Goal: Task Accomplishment & Management: Use online tool/utility

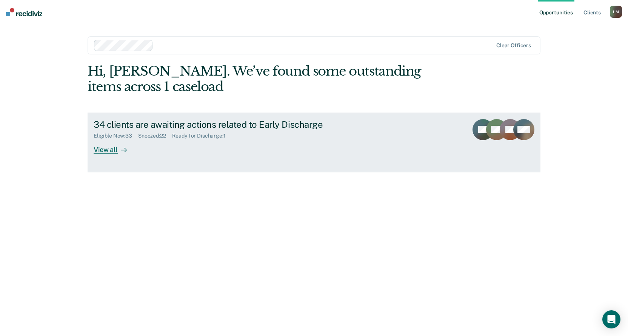
click at [106, 151] on div "View all" at bounding box center [115, 146] width 42 height 15
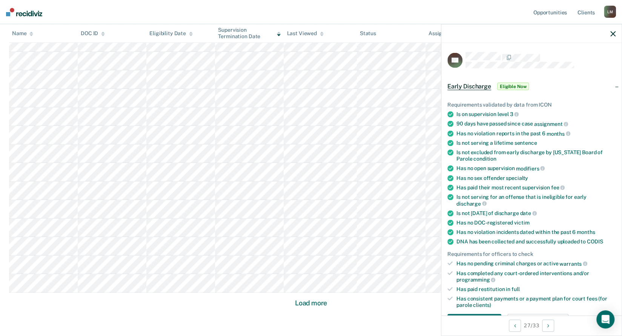
scroll to position [200, 0]
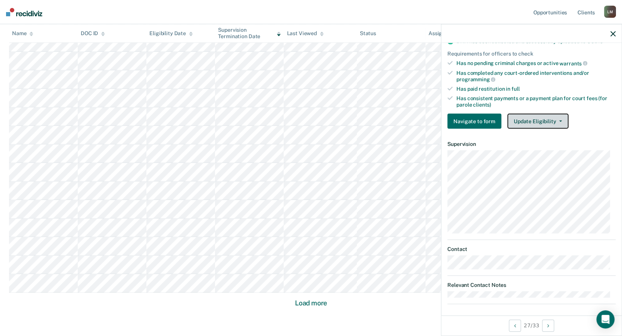
click at [529, 115] on button "Update Eligibility" at bounding box center [538, 121] width 61 height 15
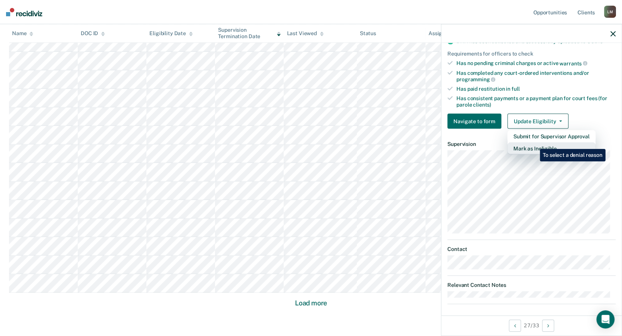
click at [534, 144] on button "Mark as Ineligible" at bounding box center [552, 148] width 88 height 12
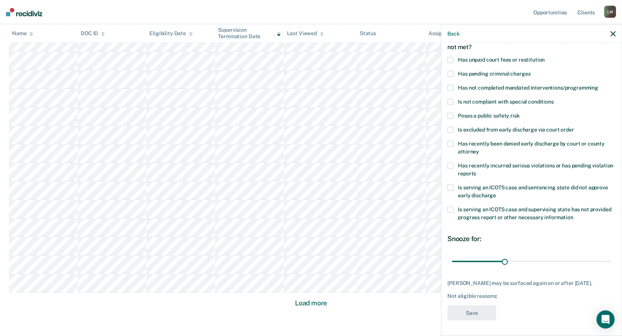
scroll to position [42, 0]
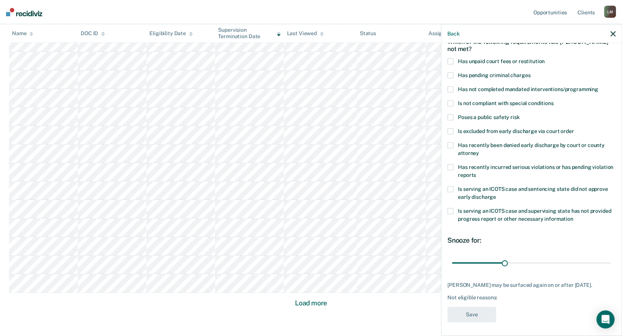
click at [453, 60] on span at bounding box center [451, 62] width 6 height 6
click at [545, 59] on input "Has unpaid court fees or restitution" at bounding box center [545, 59] width 0 height 0
drag, startPoint x: 467, startPoint y: 260, endPoint x: 491, endPoint y: 267, distance: 25.6
type input "90"
click at [491, 267] on input "range" at bounding box center [531, 262] width 159 height 13
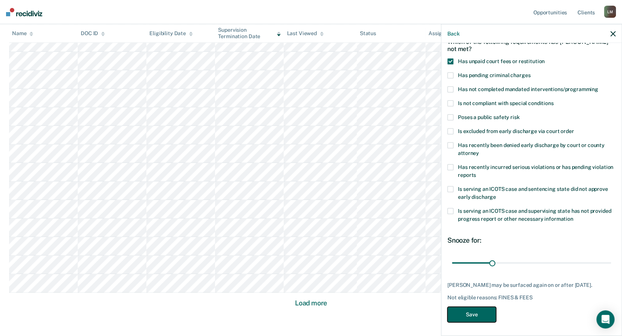
click at [480, 312] on button "Save" at bounding box center [472, 313] width 49 height 15
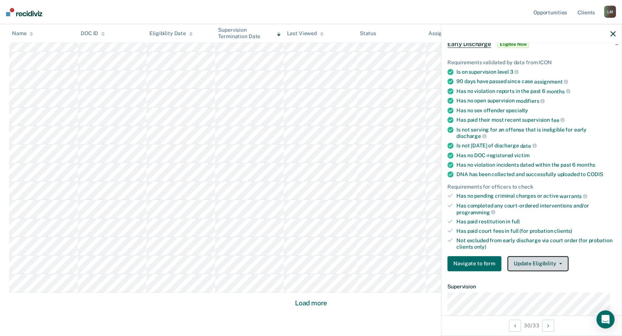
click at [544, 259] on button "Update Eligibility" at bounding box center [538, 263] width 61 height 15
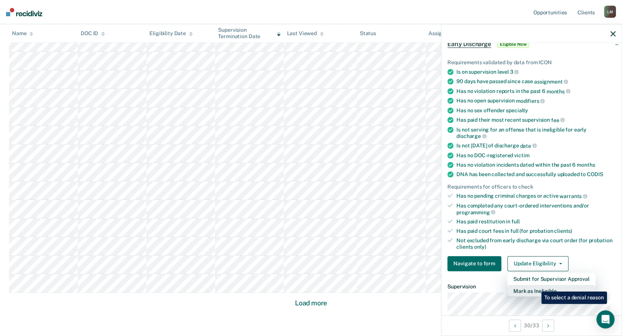
click at [536, 285] on button "Mark as Ineligible" at bounding box center [552, 290] width 88 height 12
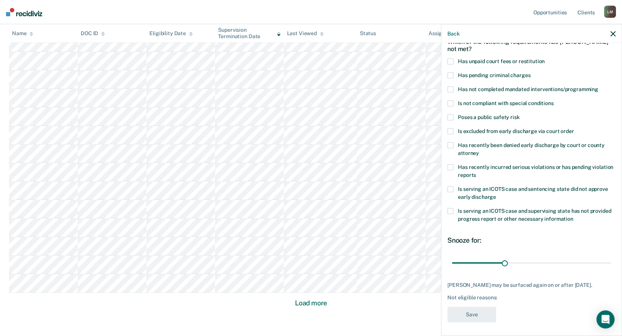
click at [450, 59] on span at bounding box center [451, 62] width 6 height 6
click at [545, 59] on input "Has unpaid court fees or restitution" at bounding box center [545, 59] width 0 height 0
drag, startPoint x: 468, startPoint y: 262, endPoint x: 495, endPoint y: 268, distance: 27.6
click at [495, 268] on input "range" at bounding box center [531, 262] width 159 height 13
drag, startPoint x: 496, startPoint y: 262, endPoint x: 491, endPoint y: 262, distance: 4.6
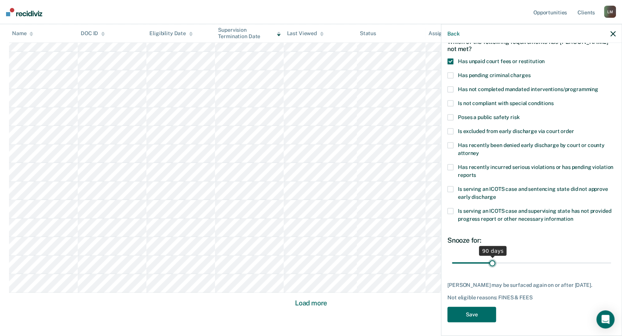
type input "90"
click at [491, 262] on input "range" at bounding box center [531, 262] width 159 height 13
click at [472, 310] on button "Save" at bounding box center [472, 313] width 49 height 15
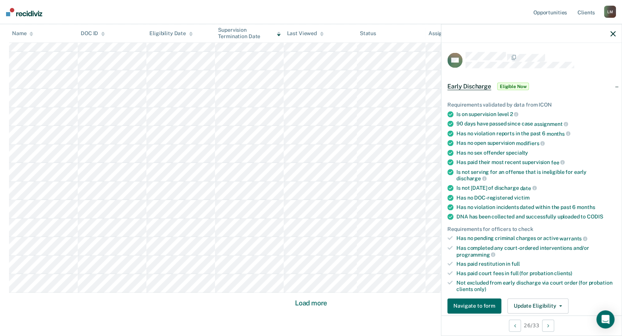
scroll to position [184, 0]
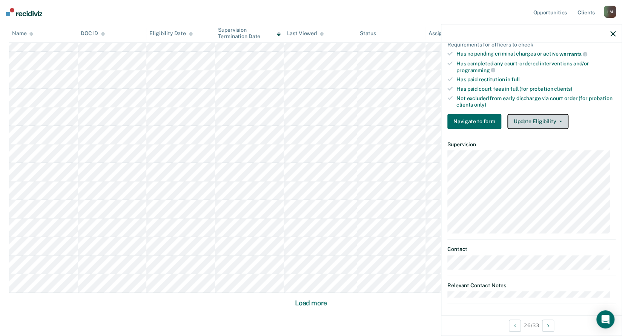
click at [521, 119] on button "Update Eligibility" at bounding box center [538, 121] width 61 height 15
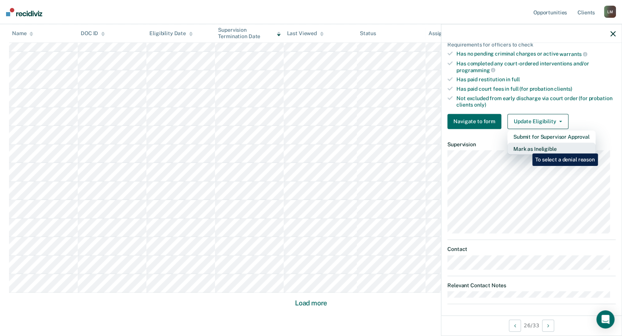
click at [527, 148] on button "Mark as Ineligible" at bounding box center [552, 148] width 88 height 12
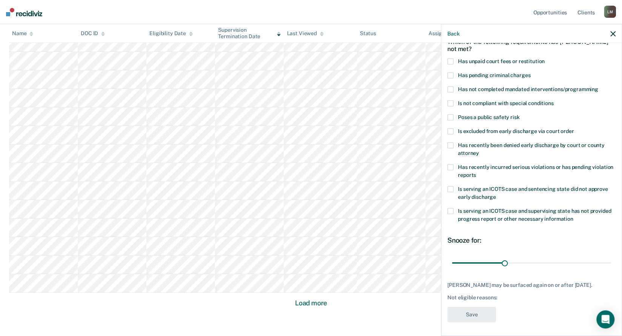
click at [451, 59] on span at bounding box center [451, 62] width 6 height 6
click at [545, 59] on input "Has unpaid court fees or restitution" at bounding box center [545, 59] width 0 height 0
click at [450, 102] on span at bounding box center [451, 103] width 6 height 6
click at [554, 100] on input "Is not compliant with special conditions" at bounding box center [554, 100] width 0 height 0
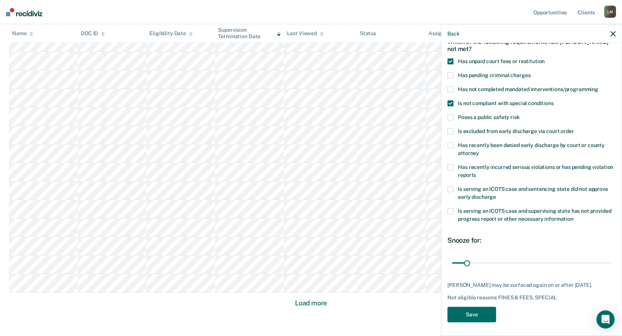
click at [450, 102] on span at bounding box center [451, 103] width 6 height 6
click at [554, 100] on input "Is not compliant with special conditions" at bounding box center [554, 100] width 0 height 0
drag, startPoint x: 468, startPoint y: 261, endPoint x: 491, endPoint y: 283, distance: 32.0
type input "90"
click at [491, 269] on input "range" at bounding box center [531, 262] width 159 height 13
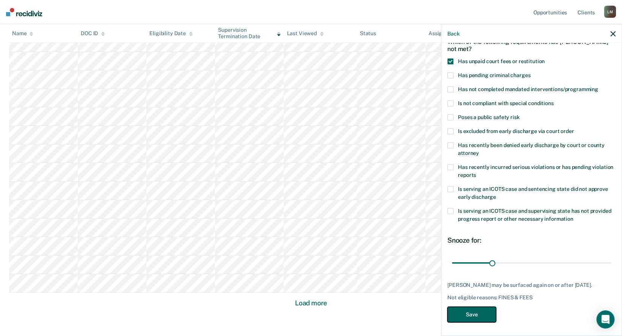
click at [477, 319] on button "Save" at bounding box center [472, 313] width 49 height 15
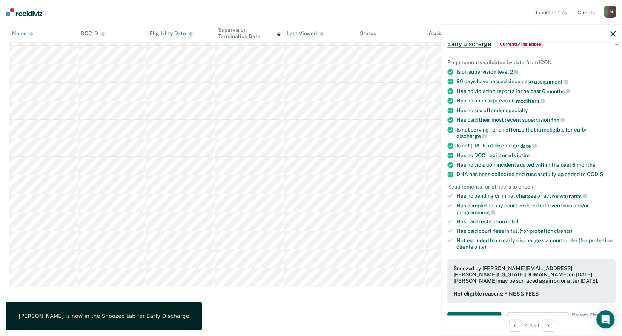
scroll to position [415, 0]
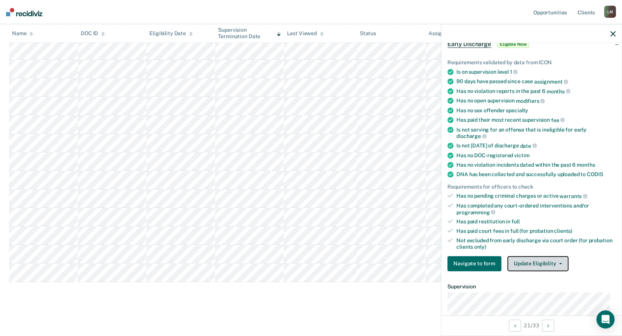
click at [545, 259] on button "Update Eligibility" at bounding box center [538, 263] width 61 height 15
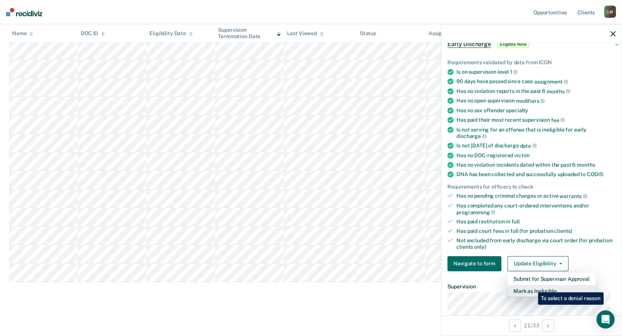
click at [533, 286] on button "Mark as Ineligible" at bounding box center [552, 290] width 88 height 12
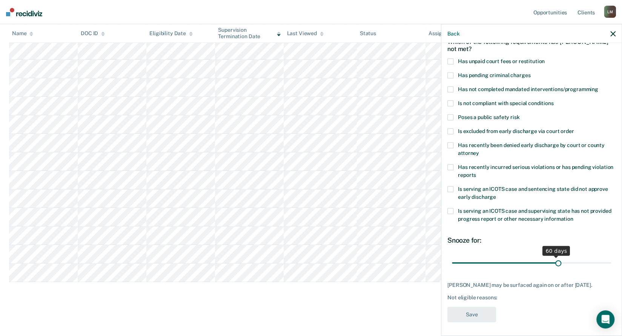
drag, startPoint x: 503, startPoint y: 262, endPoint x: 554, endPoint y: 266, distance: 51.5
click at [554, 266] on input "range" at bounding box center [531, 262] width 159 height 13
type input "60"
click at [553, 261] on input "range" at bounding box center [531, 262] width 159 height 13
click at [452, 60] on span at bounding box center [451, 62] width 6 height 6
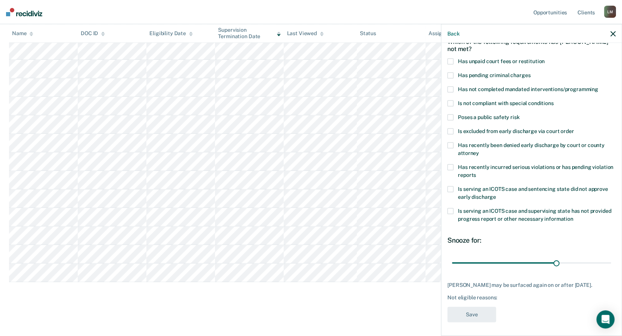
click at [545, 59] on input "Has unpaid court fees or restitution" at bounding box center [545, 59] width 0 height 0
click at [475, 319] on button "Save" at bounding box center [472, 313] width 49 height 15
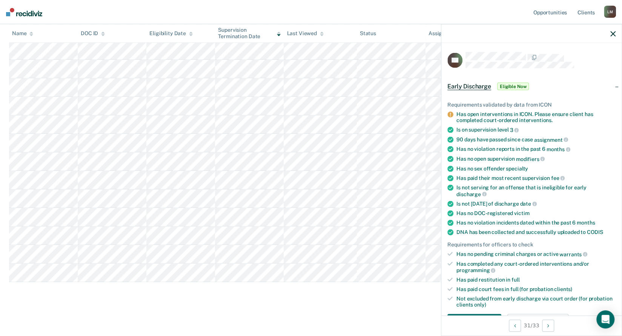
scroll to position [214, 0]
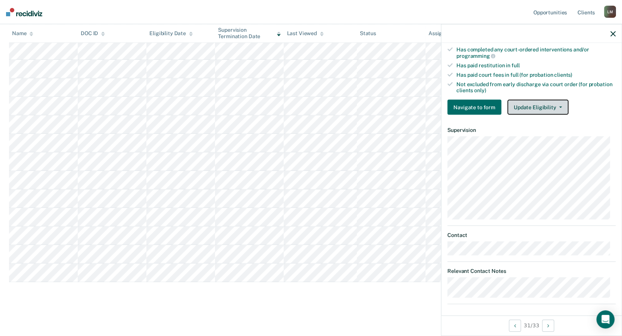
click at [535, 109] on button "Update Eligibility" at bounding box center [538, 107] width 61 height 15
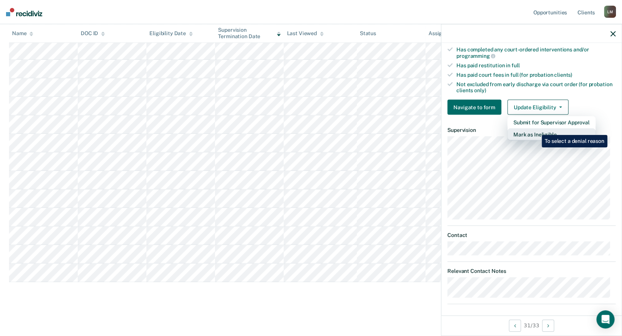
click at [536, 129] on button "Mark as Ineligible" at bounding box center [552, 134] width 88 height 12
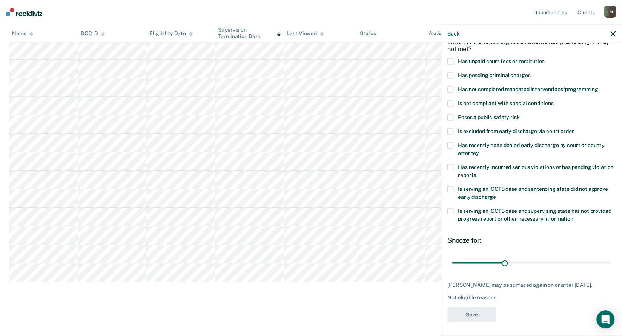
click at [451, 62] on span at bounding box center [451, 62] width 6 height 6
click at [545, 59] on input "Has unpaid court fees or restitution" at bounding box center [545, 59] width 0 height 0
drag, startPoint x: 466, startPoint y: 262, endPoint x: 491, endPoint y: 268, distance: 25.4
type input "90"
click at [491, 268] on input "range" at bounding box center [531, 262] width 159 height 13
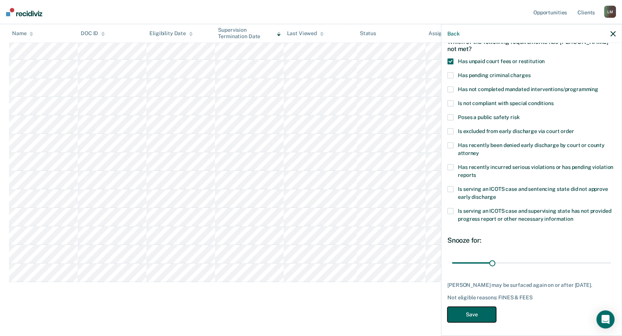
click at [474, 313] on button "Save" at bounding box center [472, 313] width 49 height 15
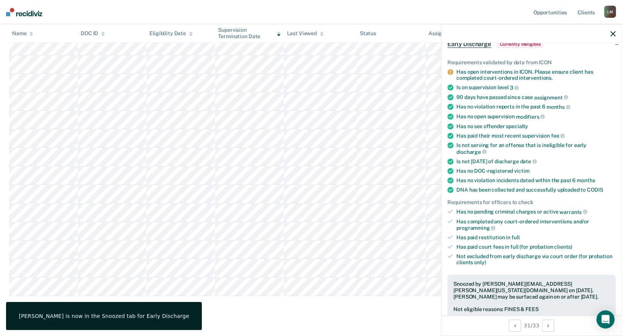
scroll to position [378, 0]
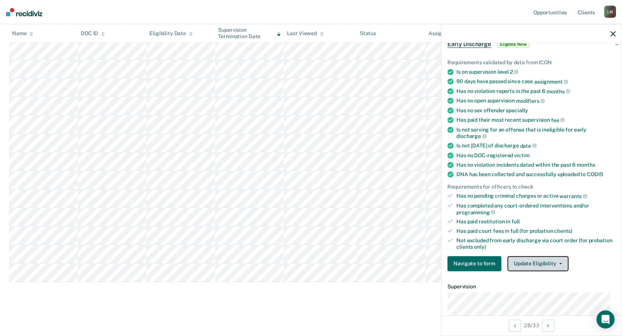
click at [551, 261] on button "Update Eligibility" at bounding box center [538, 263] width 61 height 15
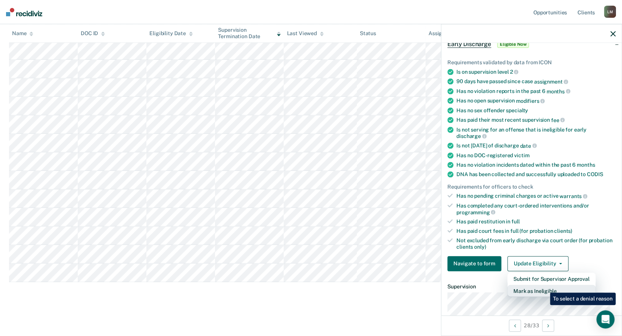
click at [544, 287] on button "Mark as Ineligible" at bounding box center [552, 290] width 88 height 12
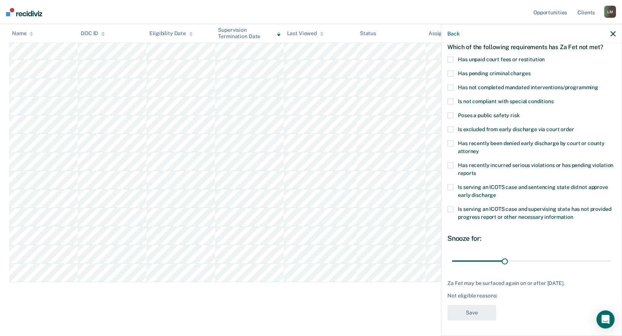
scroll to position [35, 0]
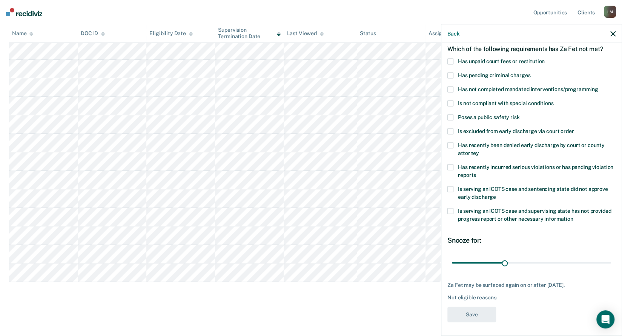
click at [453, 62] on span at bounding box center [451, 62] width 6 height 6
click at [545, 59] on input "Has unpaid court fees or restitution" at bounding box center [545, 59] width 0 height 0
click at [474, 314] on button "Save" at bounding box center [472, 313] width 49 height 15
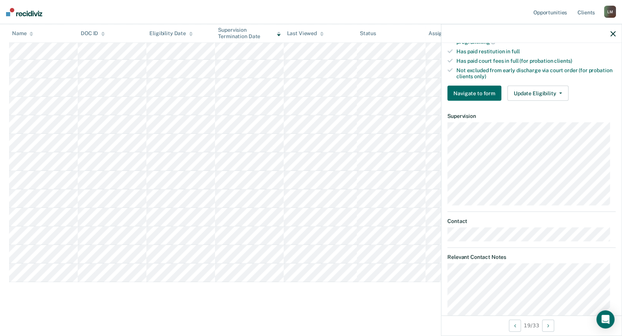
scroll to position [226, 0]
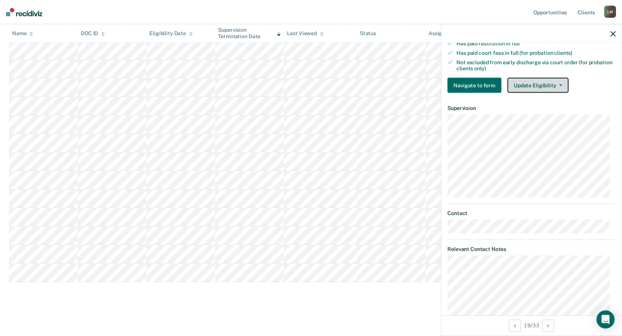
click at [541, 81] on button "Update Eligibility" at bounding box center [538, 85] width 61 height 15
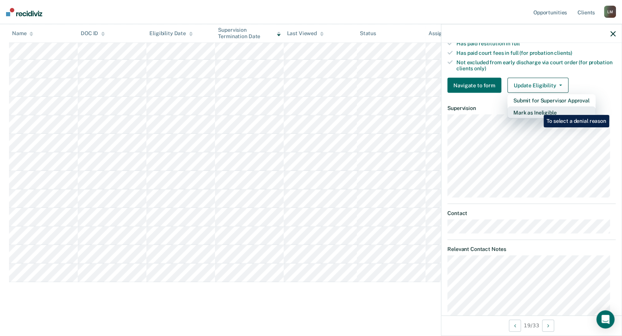
click at [538, 109] on button "Mark as Ineligible" at bounding box center [552, 112] width 88 height 12
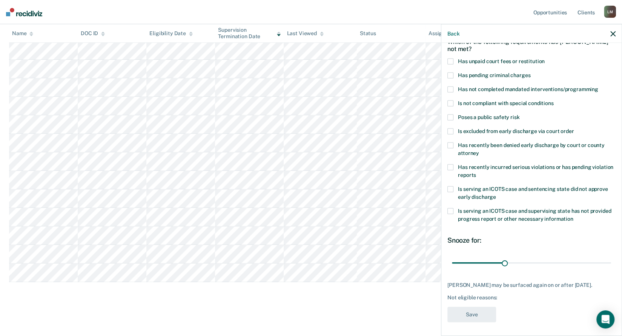
scroll to position [5, 0]
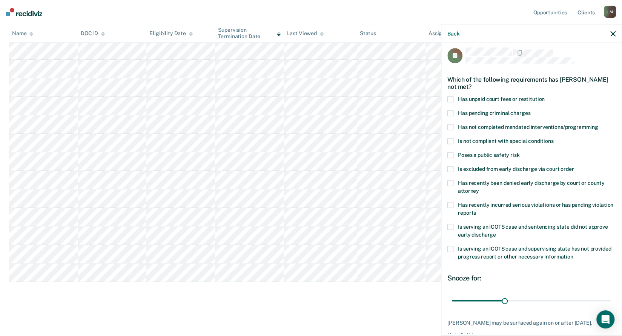
click at [452, 96] on span at bounding box center [451, 99] width 6 height 6
click at [545, 96] on input "Has unpaid court fees or restitution" at bounding box center [545, 96] width 0 height 0
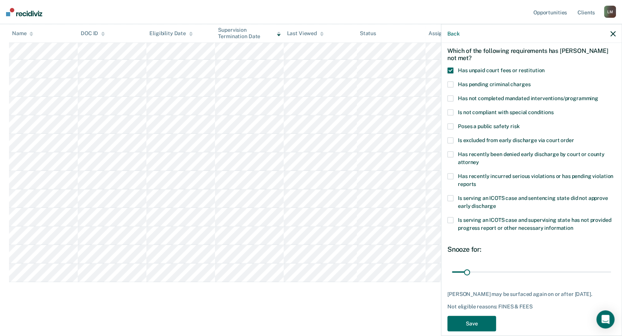
scroll to position [42, 0]
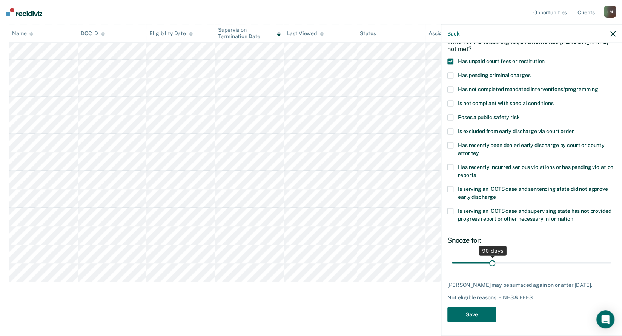
drag, startPoint x: 468, startPoint y: 260, endPoint x: 491, endPoint y: 263, distance: 23.2
type input "90"
click at [491, 263] on input "range" at bounding box center [531, 262] width 159 height 13
click at [474, 314] on button "Save" at bounding box center [472, 313] width 49 height 15
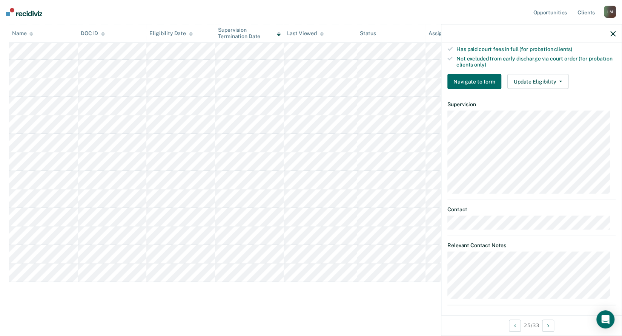
scroll to position [231, 0]
click at [550, 76] on button "Update Eligibility" at bounding box center [538, 80] width 61 height 15
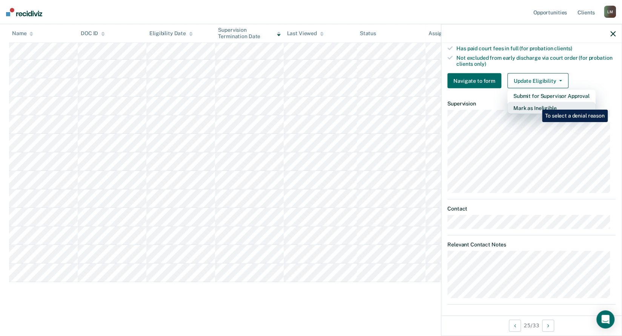
click at [537, 104] on button "Mark as Ineligible" at bounding box center [552, 108] width 88 height 12
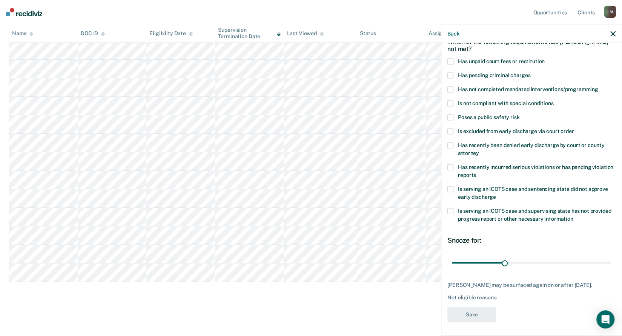
click at [454, 60] on label "Has unpaid court fees or restitution" at bounding box center [532, 63] width 168 height 8
click at [545, 59] on input "Has unpaid court fees or restitution" at bounding box center [545, 59] width 0 height 0
drag, startPoint x: 469, startPoint y: 261, endPoint x: 491, endPoint y: 267, distance: 22.2
type input "90"
click at [491, 267] on input "range" at bounding box center [531, 262] width 159 height 13
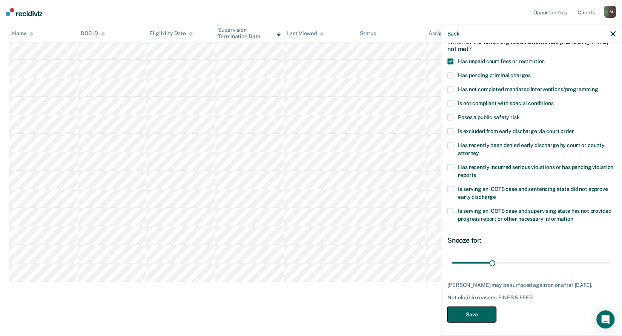
click at [472, 316] on button "Save" at bounding box center [472, 313] width 49 height 15
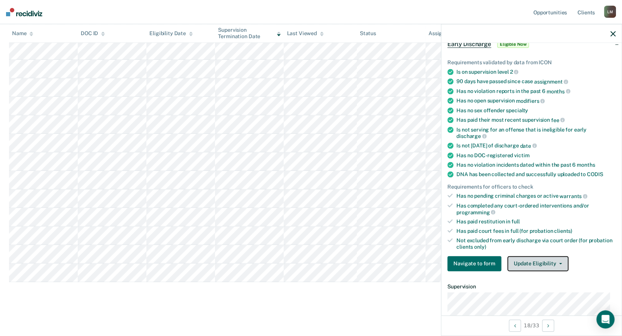
click at [531, 263] on button "Update Eligibility" at bounding box center [538, 263] width 61 height 15
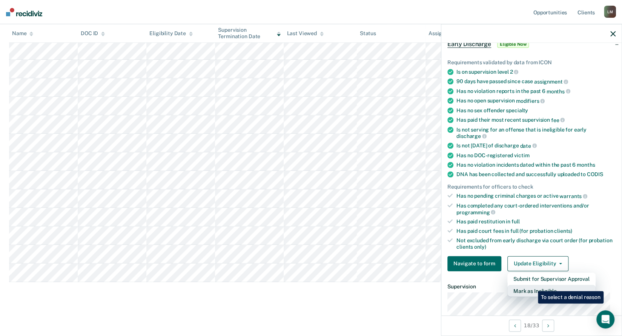
click at [533, 285] on button "Mark as Ineligible" at bounding box center [552, 290] width 88 height 12
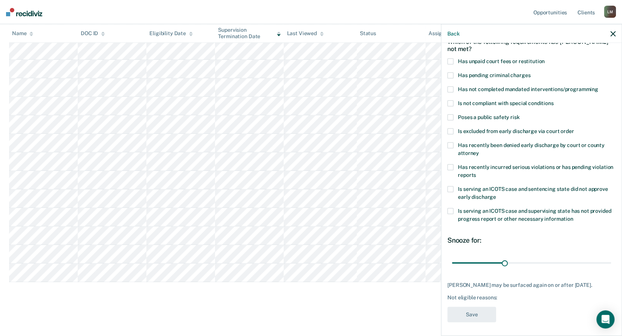
click at [453, 60] on label "Has unpaid court fees or restitution" at bounding box center [532, 63] width 168 height 8
click at [545, 59] on input "Has unpaid court fees or restitution" at bounding box center [545, 59] width 0 height 0
drag, startPoint x: 467, startPoint y: 260, endPoint x: 491, endPoint y: 260, distance: 23.8
type input "90"
click at [491, 260] on input "range" at bounding box center [531, 262] width 159 height 13
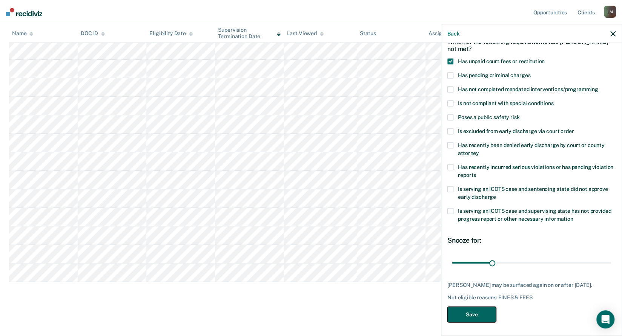
click at [476, 314] on button "Save" at bounding box center [472, 313] width 49 height 15
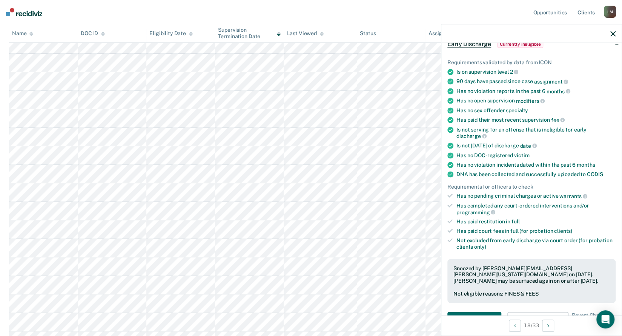
scroll to position [0, 0]
